Goal: Information Seeking & Learning: Learn about a topic

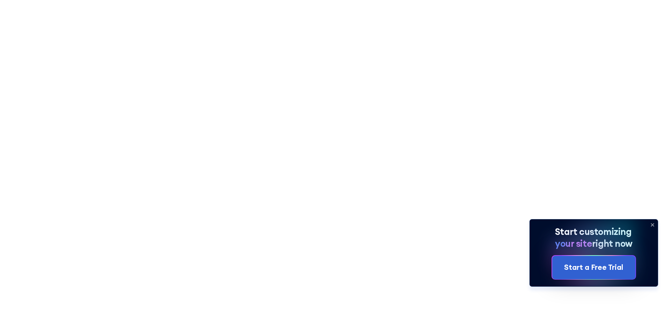
click at [652, 225] on icon at bounding box center [652, 224] width 11 height 11
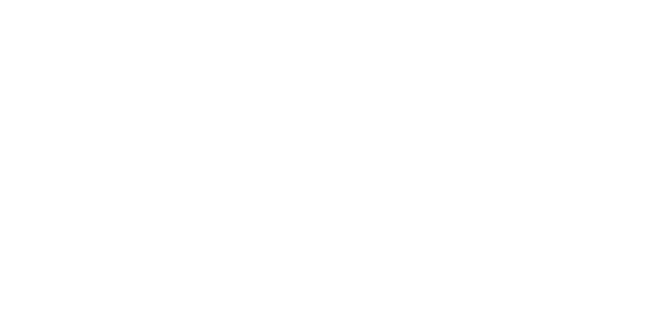
click at [427, 91] on div "Top 5 Internal SharePoint Site Examples for your HR SharePoint Sites" at bounding box center [333, 137] width 374 height 101
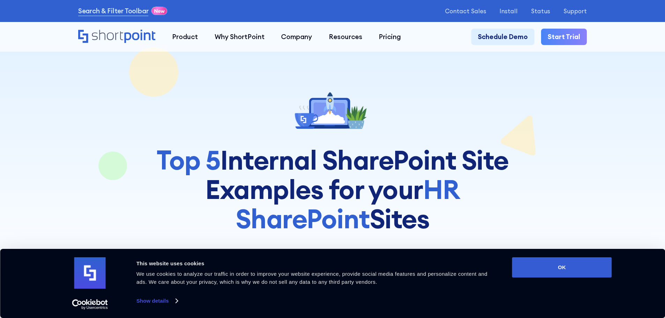
scroll to position [209, 0]
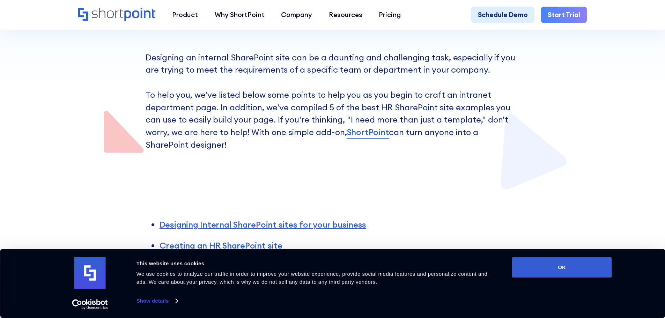
click at [593, 256] on div "Consent Details [#IABV2SETTINGS#] About This website uses cookies We use cookie…" at bounding box center [332, 283] width 665 height 69
click at [588, 280] on div "Consent Details [#IABV2SETTINGS#] About This website uses cookies We use cookie…" at bounding box center [332, 283] width 558 height 52
click at [585, 269] on button "OK" at bounding box center [562, 267] width 100 height 20
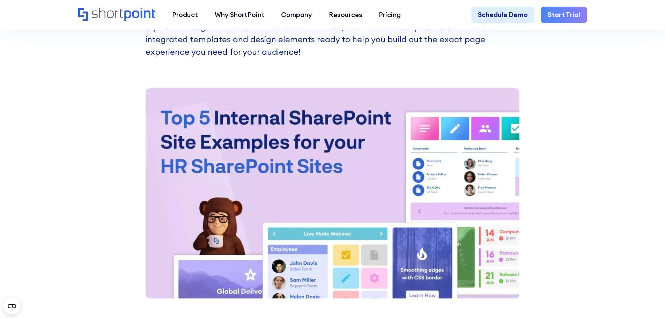
scroll to position [942, 0]
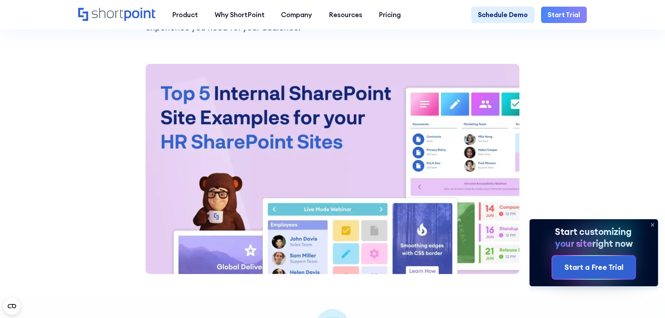
click at [651, 227] on icon at bounding box center [652, 224] width 11 height 11
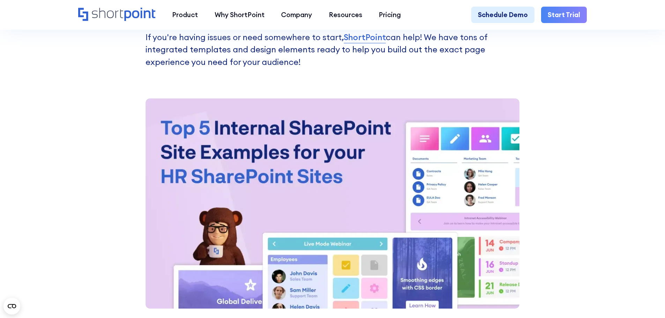
scroll to position [907, 0]
